Goal: Find contact information: Find contact information

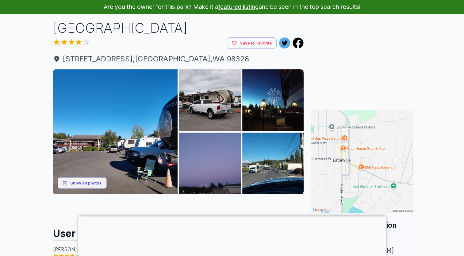
scroll to position [61, 0]
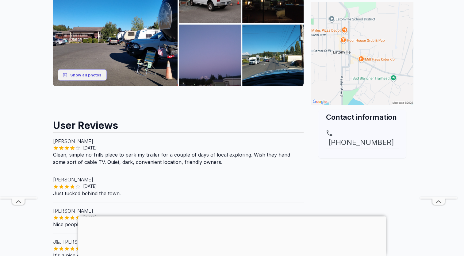
scroll to position [153, 0]
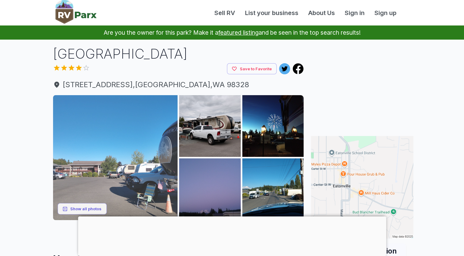
click at [115, 128] on img at bounding box center [115, 157] width 125 height 125
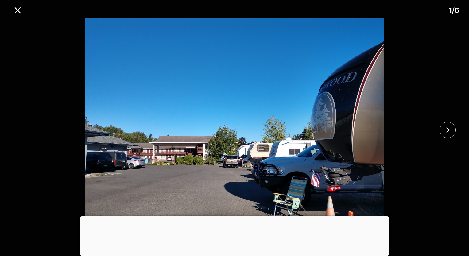
click at [234, 216] on div at bounding box center [234, 216] width 308 height 0
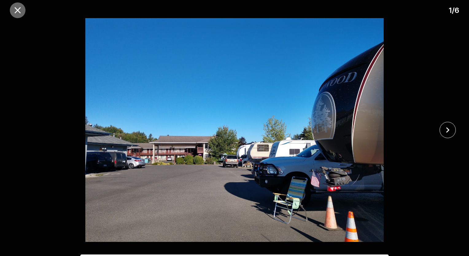
click at [20, 14] on icon "close" at bounding box center [17, 10] width 11 height 11
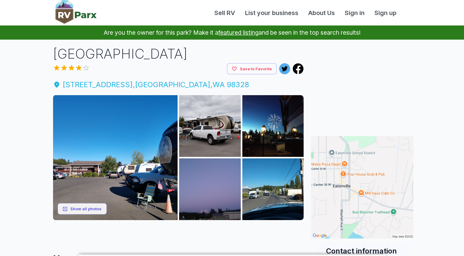
click at [85, 86] on span "300 Center St E , Eatonville , WA 98328" at bounding box center [178, 84] width 251 height 11
